Goal: Task Accomplishment & Management: Use online tool/utility

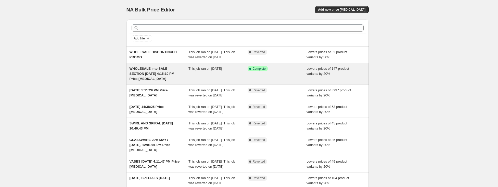
click at [268, 82] on div "Success Complete Complete" at bounding box center [276, 73] width 59 height 15
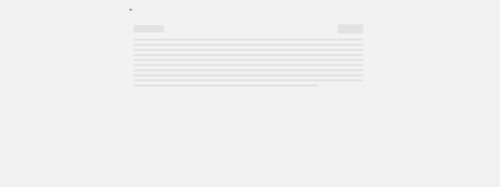
select select "percentage"
select select "collection"
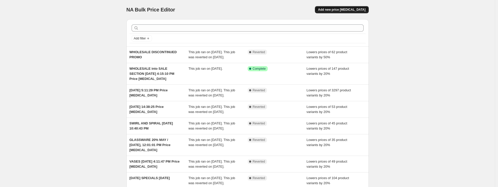
click at [348, 10] on span "Add new price change job" at bounding box center [341, 10] width 47 height 4
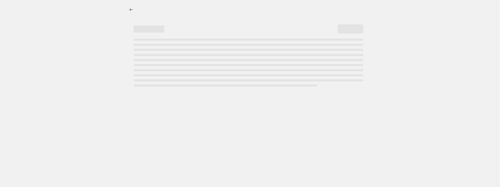
select select "percentage"
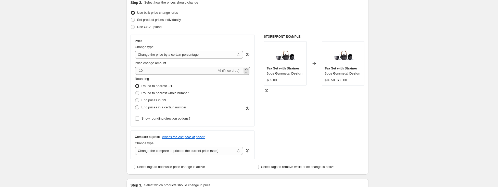
scroll to position [59, 0]
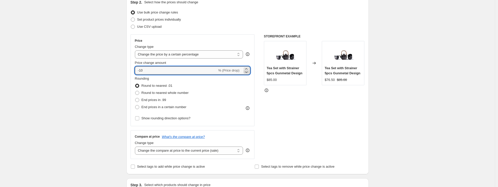
click at [247, 73] on icon at bounding box center [246, 72] width 5 height 5
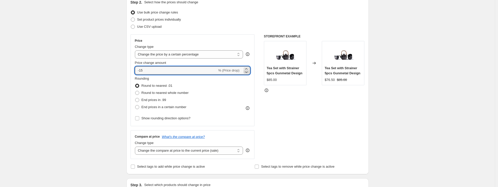
click at [247, 73] on icon at bounding box center [246, 72] width 5 height 5
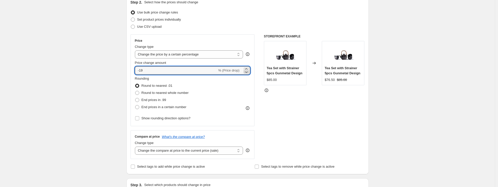
type input "-20"
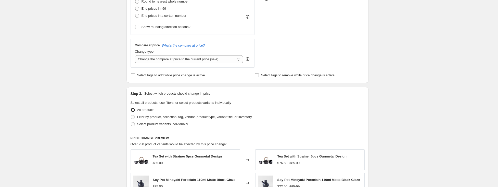
scroll to position [160, 0]
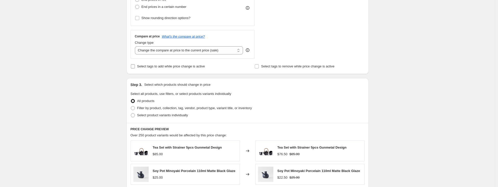
click at [134, 65] on input "Select tags to add while price change is active" at bounding box center [133, 66] width 4 height 4
checkbox input "true"
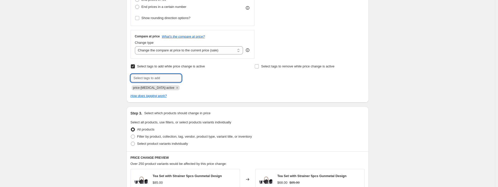
click at [142, 76] on input "text" at bounding box center [155, 78] width 51 height 8
type input "SALE"
click at [199, 77] on span "SALE" at bounding box center [196, 78] width 8 height 4
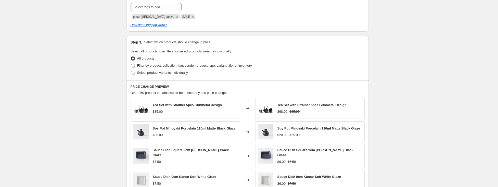
scroll to position [239, 0]
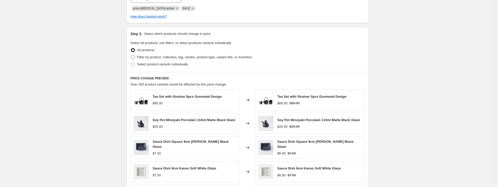
click at [135, 57] on span at bounding box center [133, 57] width 4 height 4
click at [131, 56] on input "Filter by product, collection, tag, vendor, product type, variant title, or inv…" at bounding box center [131, 55] width 0 height 0
radio input "true"
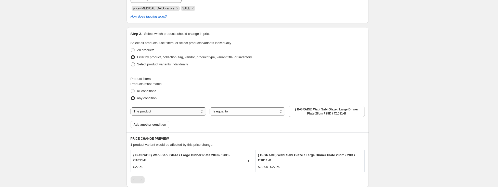
click at [203, 112] on select "The product The product's collection The product's tag The product's vendor The…" at bounding box center [168, 112] width 76 height 8
select select "vendor"
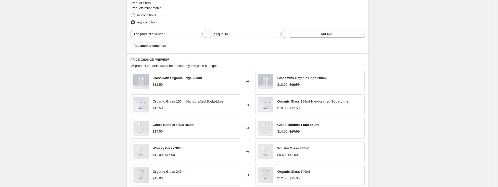
scroll to position [408, 0]
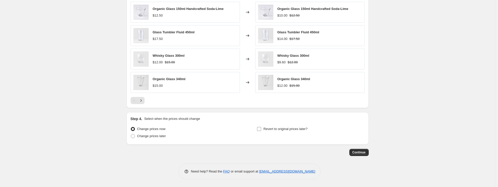
click at [260, 128] on input "Revert to original prices later?" at bounding box center [259, 129] width 4 height 4
checkbox input "true"
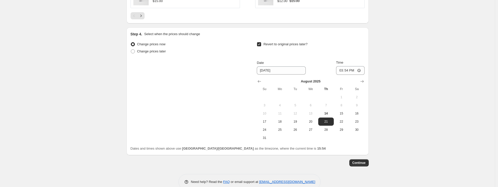
scroll to position [501, 0]
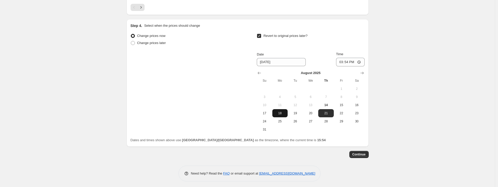
click at [283, 113] on span "18" at bounding box center [279, 113] width 11 height 4
type input "8/18/2025"
click at [349, 63] on input "15:54" at bounding box center [350, 62] width 29 height 9
click at [340, 63] on input "15:54" at bounding box center [350, 62] width 29 height 9
click at [346, 63] on input "23:54" at bounding box center [350, 62] width 29 height 9
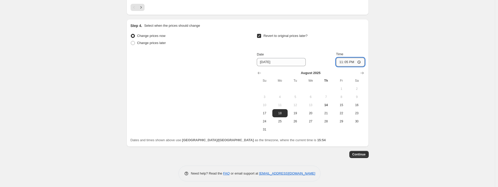
type input "23:59"
click at [364, 154] on span "Continue" at bounding box center [358, 155] width 13 height 4
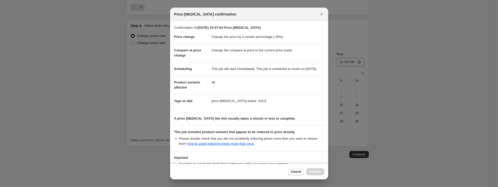
click at [300, 173] on span "Cancel" at bounding box center [296, 172] width 10 height 4
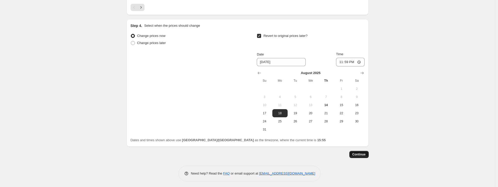
click at [363, 157] on button "Continue" at bounding box center [358, 154] width 19 height 7
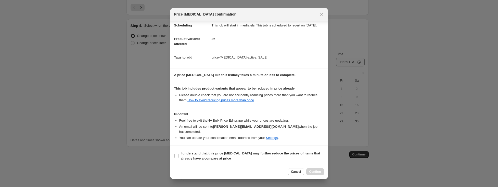
scroll to position [46, 0]
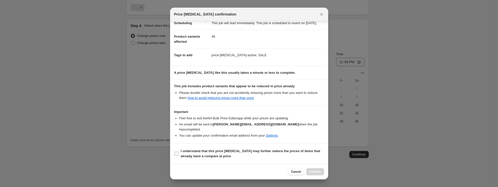
click at [177, 153] on input "I understand that this price change job may further reduce the prices of items …" at bounding box center [176, 154] width 4 height 4
checkbox input "true"
click at [315, 173] on span "Confirm" at bounding box center [315, 172] width 12 height 4
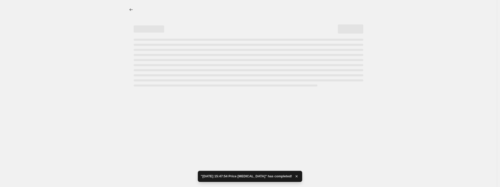
select select "percentage"
select select "vendor"
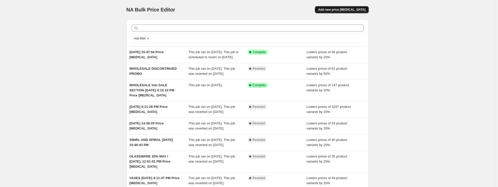
click at [357, 10] on span "Add new price change job" at bounding box center [341, 10] width 47 height 4
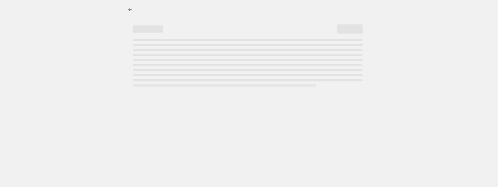
select select "percentage"
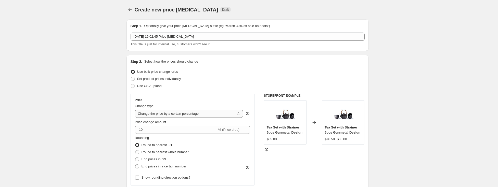
click at [238, 113] on select "Change the price to a certain amount Change the price by a certain amount Chang…" at bounding box center [189, 114] width 108 height 8
click at [136, 110] on select "Change the price to a certain amount Change the price by a certain amount Chang…" at bounding box center [189, 114] width 108 height 8
click at [186, 130] on input "-10" at bounding box center [176, 130] width 82 height 8
click at [248, 130] on icon at bounding box center [246, 131] width 5 height 5
click at [247, 129] on icon at bounding box center [246, 131] width 5 height 5
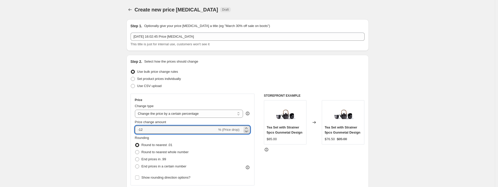
click at [247, 129] on icon at bounding box center [246, 131] width 5 height 5
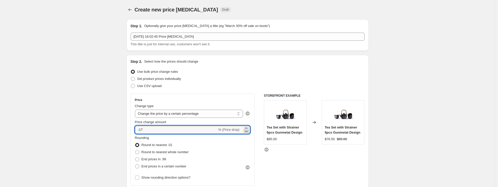
click at [247, 129] on icon at bounding box center [246, 131] width 5 height 5
type input "-20"
click at [230, 153] on div "Rounding Round to nearest .01 Round to nearest whole number End prices in .99 E…" at bounding box center [192, 153] width 115 height 35
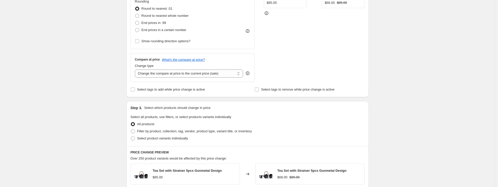
scroll to position [136, 0]
click at [132, 88] on input "Select tags to add while price change is active" at bounding box center [133, 90] width 4 height 4
checkbox input "true"
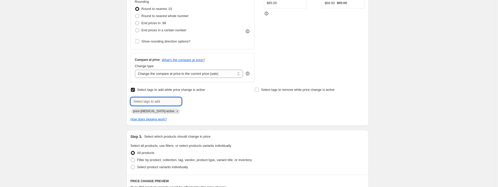
click at [164, 101] on input "text" at bounding box center [155, 102] width 51 height 8
type input "SALE"
click at [202, 102] on button "Add SALE" at bounding box center [193, 101] width 21 height 7
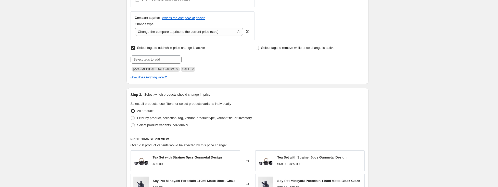
scroll to position [185, 0]
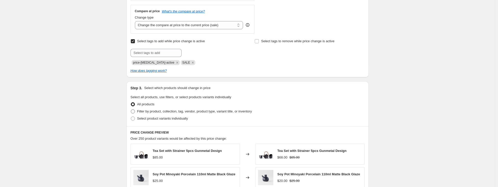
click at [132, 110] on span at bounding box center [133, 112] width 4 height 4
click at [131, 110] on input "Filter by product, collection, tag, vendor, product type, variant title, or inv…" at bounding box center [131, 110] width 0 height 0
radio input "true"
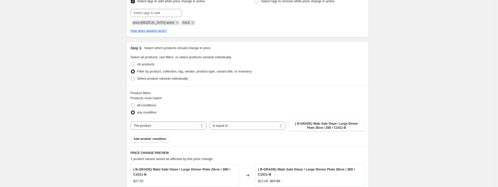
scroll to position [228, 0]
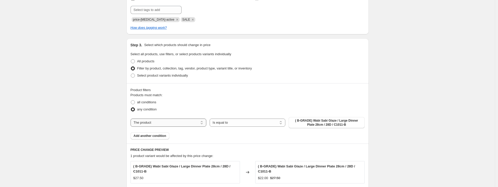
click at [204, 124] on select "The product The product's collection The product's tag The product's vendor The…" at bounding box center [168, 123] width 76 height 8
select select "collection"
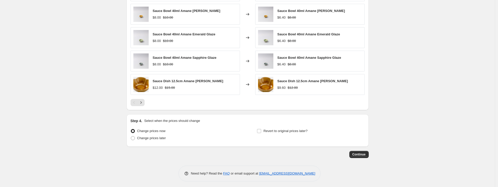
scroll to position [408, 0]
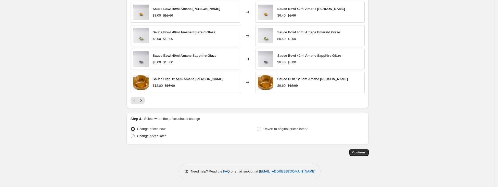
click at [261, 128] on input "Revert to original prices later?" at bounding box center [259, 129] width 4 height 4
checkbox input "true"
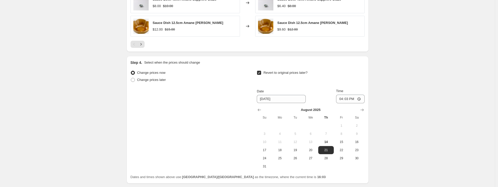
scroll to position [478, 0]
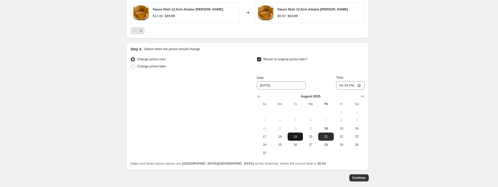
click at [296, 138] on span "19" at bounding box center [294, 137] width 11 height 4
type input "8/19/2025"
click at [342, 86] on input "16:03" at bounding box center [350, 85] width 29 height 9
click at [346, 85] on input "23:03" at bounding box center [350, 85] width 29 height 9
type input "23:59"
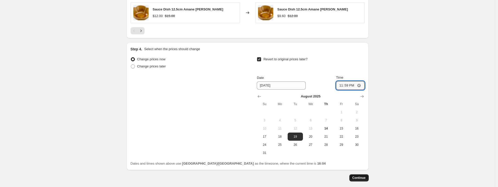
click at [360, 175] on button "Continue" at bounding box center [358, 178] width 19 height 7
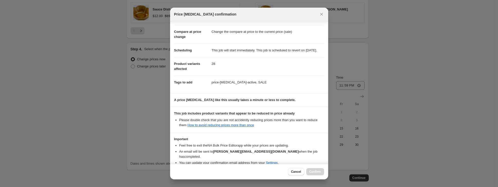
scroll to position [46, 0]
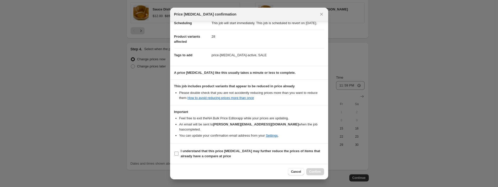
click at [177, 153] on input "I understand that this price change job may further reduce the prices of items …" at bounding box center [176, 154] width 4 height 4
checkbox input "true"
click at [316, 173] on span "Confirm" at bounding box center [315, 172] width 12 height 4
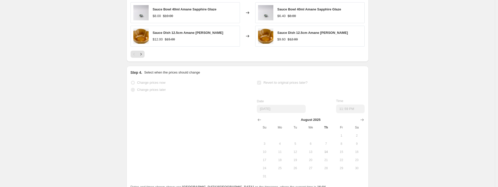
scroll to position [491, 0]
select select "percentage"
select select "collection"
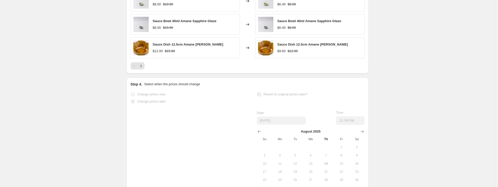
scroll to position [0, 0]
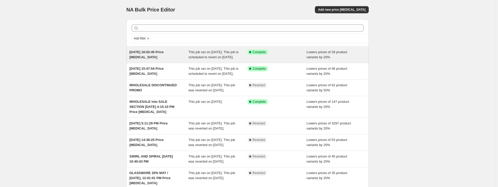
click at [294, 57] on div "Success Complete Complete" at bounding box center [276, 55] width 59 height 10
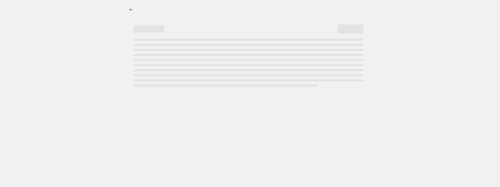
select select "percentage"
select select "collection"
